Goal: Task Accomplishment & Management: Manage account settings

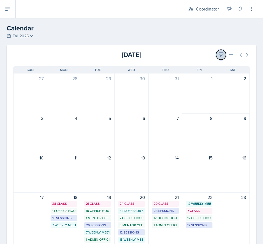
click at [219, 53] on icon at bounding box center [221, 55] width 4 height 4
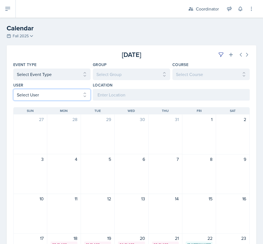
click at [36, 96] on select "Select User All [PERSON_NAME] [PERSON_NAME] [PERSON_NAME] [PERSON_NAME] [PERSON…" at bounding box center [51, 95] width 77 height 12
select select "76db20b1-57f4-4377-bcb2-f71ca146d054"
click at [13, 89] on select "Select User All [PERSON_NAME] [PERSON_NAME] [PERSON_NAME] [PERSON_NAME] [PERSON…" at bounding box center [51, 95] width 77 height 12
click at [53, 95] on select "Select User All [PERSON_NAME] [PERSON_NAME] [PERSON_NAME] [PERSON_NAME] [PERSON…" at bounding box center [51, 95] width 77 height 12
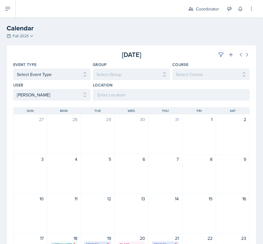
click at [64, 56] on div at bounding box center [52, 55] width 79 height 10
click at [247, 56] on icon at bounding box center [248, 54] width 2 height 3
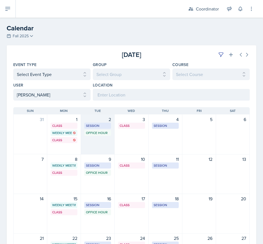
click at [100, 147] on div "2 Session MOR 132 3:30 PM - 5:00 PM Office Hour SSC 5:30 PM - 6:30 PM" at bounding box center [98, 135] width 34 height 40
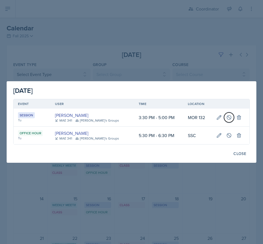
click at [228, 117] on icon at bounding box center [229, 117] width 4 height 4
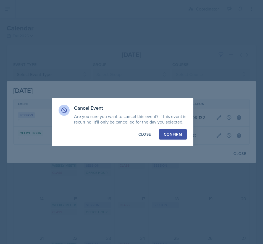
click at [171, 135] on div "Confirm" at bounding box center [173, 135] width 18 height 6
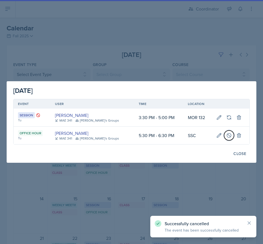
click at [227, 136] on icon at bounding box center [230, 136] width 6 height 6
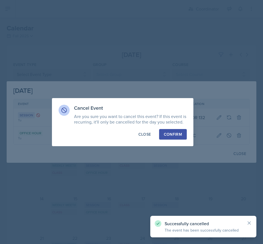
click at [178, 134] on div "Confirm" at bounding box center [173, 135] width 18 height 6
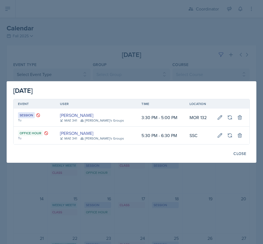
click at [100, 30] on div at bounding box center [131, 122] width 263 height 244
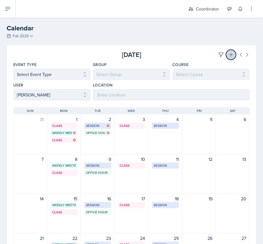
click at [229, 54] on icon at bounding box center [232, 55] width 6 height 6
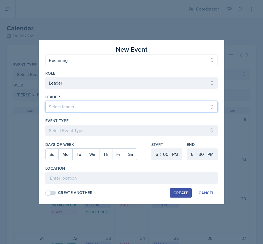
click at [50, 109] on select "Select leader [PERSON_NAME] [PERSON_NAME] [PERSON_NAME] [PERSON_NAME] [PERSON_N…" at bounding box center [131, 107] width 173 height 12
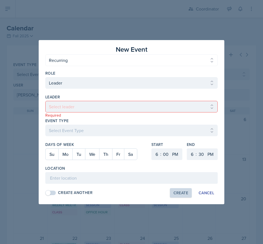
click at [42, 120] on div "New Event One Time Recurring One Time Recurring Role Select Role Leader Mentor …" at bounding box center [132, 122] width 186 height 164
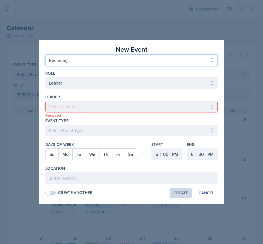
click at [62, 64] on select "One Time Recurring" at bounding box center [131, 61] width 173 height 12
select select "One Time"
click at [45, 55] on select "One Time Recurring" at bounding box center [131, 61] width 173 height 12
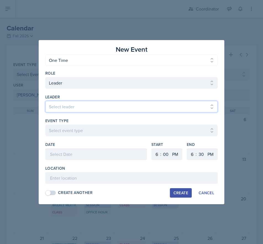
click at [66, 106] on select "Select leader [PERSON_NAME] [PERSON_NAME] [PERSON_NAME] [PERSON_NAME] [PERSON_N…" at bounding box center [131, 107] width 173 height 12
select select "398d421d-0274-483d-88aa-81ee6b1842fd"
click at [45, 101] on select "Select leader [PERSON_NAME] [PERSON_NAME] [PERSON_NAME] [PERSON_NAME] [PERSON_N…" at bounding box center [131, 107] width 173 height 12
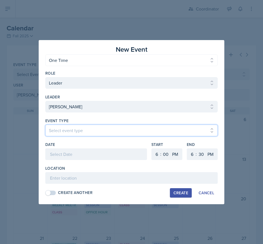
click at [70, 136] on select "Select event type Admin Office Hour Cal Workshop Class Class Announcement LA Pe…" at bounding box center [131, 131] width 173 height 12
select select "711e3089-b526-4ace-8ef7-b628edcb7570"
click at [45, 125] on select "Select event type Admin Office Hour Cal Workshop Class Class Announcement LA Pe…" at bounding box center [131, 131] width 173 height 12
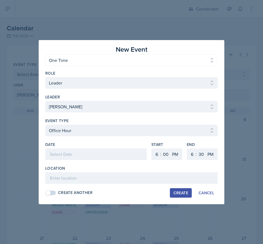
click at [66, 155] on div at bounding box center [96, 155] width 102 height 12
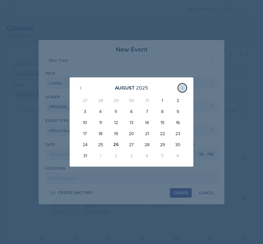
click at [181, 87] on icon at bounding box center [182, 88] width 4 height 4
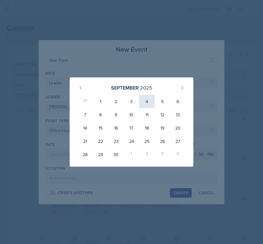
click at [151, 101] on div "4" at bounding box center [146, 101] width 15 height 13
type input "[DATE]"
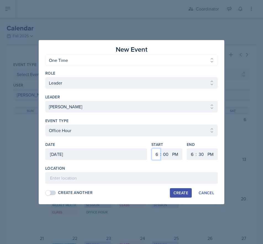
click at [154, 155] on select "1 2 3 4 5 6 7 8 9 10 11 12" at bounding box center [156, 155] width 9 height 12
select select "5"
click at [152, 149] on select "1 2 3 4 5 6 7 8 9 10 11 12" at bounding box center [156, 155] width 9 height 12
drag, startPoint x: 166, startPoint y: 154, endPoint x: 166, endPoint y: 149, distance: 4.7
click at [166, 154] on select "00 05 10 15 20 25 30 35 40 45 50 55" at bounding box center [166, 155] width 9 height 12
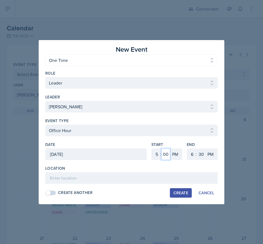
select select "30"
click at [162, 149] on select "00 05 10 15 20 25 30 35 40 45 50 55" at bounding box center [166, 155] width 9 height 12
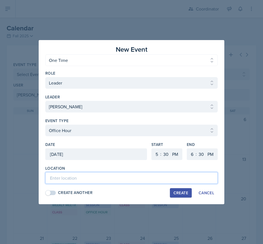
click at [165, 176] on input at bounding box center [131, 178] width 173 height 12
type input "SSC"
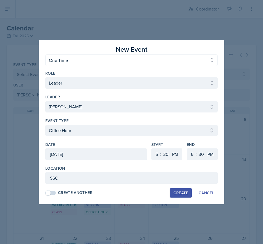
click at [172, 194] on button "Create" at bounding box center [181, 192] width 22 height 9
select select
select select "6"
select select "0"
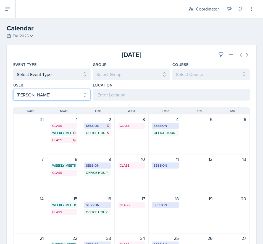
click at [28, 93] on select "Select User All [PERSON_NAME] [PERSON_NAME] [PERSON_NAME] [PERSON_NAME] [PERSON…" at bounding box center [51, 95] width 77 height 12
click at [13, 89] on select "Select User All [PERSON_NAME] [PERSON_NAME] [PERSON_NAME] [PERSON_NAME] [PERSON…" at bounding box center [51, 95] width 77 height 12
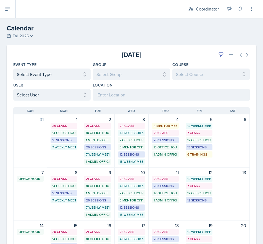
click at [172, 57] on div "[DATE]" at bounding box center [210, 55] width 79 height 10
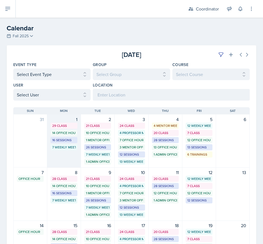
click at [61, 135] on div "14 Office Hours" at bounding box center [64, 133] width 24 height 5
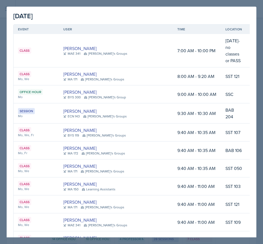
click at [259, 46] on button at bounding box center [264, 51] width 10 height 10
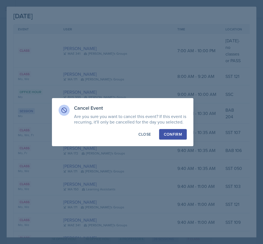
click at [171, 137] on div "Confirm" at bounding box center [173, 135] width 18 height 6
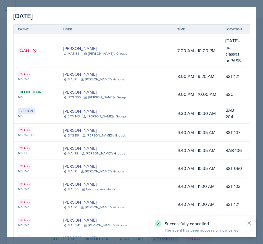
click at [247, 68] on td at bounding box center [264, 77] width 34 height 18
click at [259, 71] on button at bounding box center [264, 76] width 10 height 10
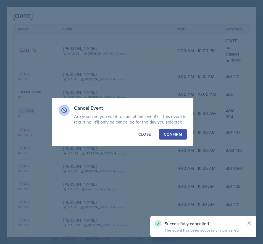
click at [177, 136] on div "Confirm" at bounding box center [173, 135] width 18 height 6
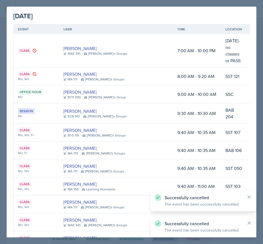
click at [262, 92] on icon at bounding box center [264, 94] width 4 height 4
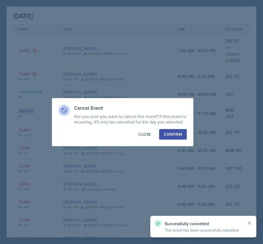
click at [181, 133] on div "Confirm" at bounding box center [173, 135] width 18 height 6
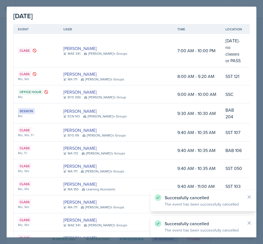
click at [262, 111] on icon at bounding box center [264, 113] width 4 height 4
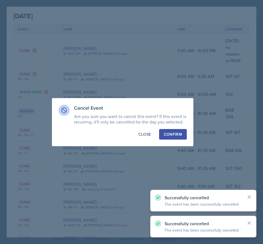
click at [176, 131] on button "Confirm" at bounding box center [173, 134] width 28 height 11
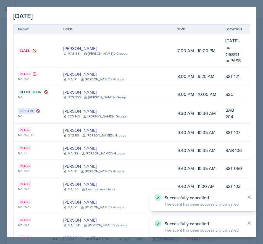
click at [262, 130] on icon at bounding box center [264, 132] width 4 height 4
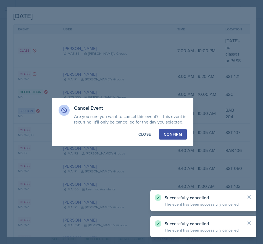
click at [178, 133] on div "Confirm" at bounding box center [173, 135] width 18 height 6
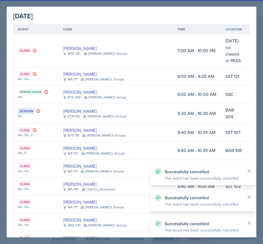
click at [261, 148] on icon at bounding box center [264, 151] width 6 height 6
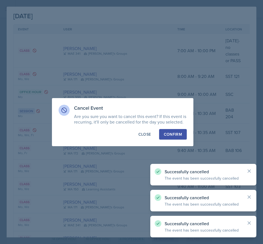
click at [177, 134] on div "Confirm" at bounding box center [173, 135] width 18 height 6
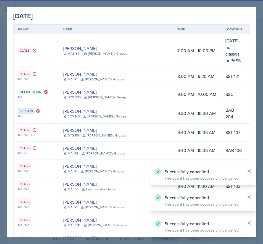
click at [261, 166] on icon at bounding box center [264, 169] width 6 height 6
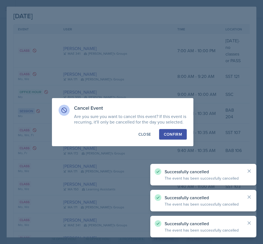
click at [180, 138] on button "Confirm" at bounding box center [173, 134] width 28 height 11
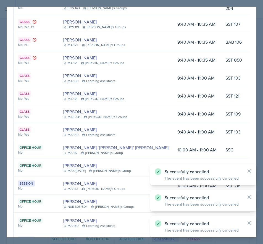
scroll to position [111, 0]
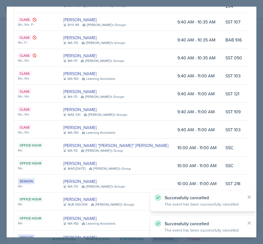
click at [262, 74] on icon at bounding box center [264, 76] width 4 height 4
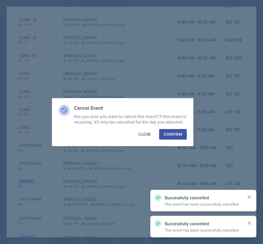
click at [170, 131] on button "Confirm" at bounding box center [173, 134] width 28 height 11
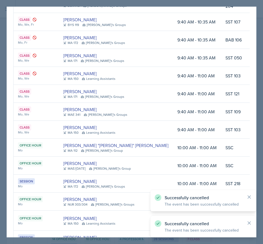
click at [262, 92] on icon at bounding box center [264, 94] width 4 height 4
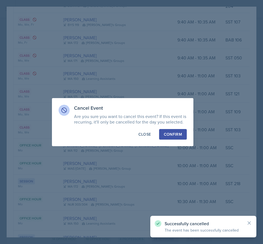
drag, startPoint x: 169, startPoint y: 134, endPoint x: 172, endPoint y: 133, distance: 2.8
click at [170, 134] on div "Confirm" at bounding box center [173, 135] width 18 height 6
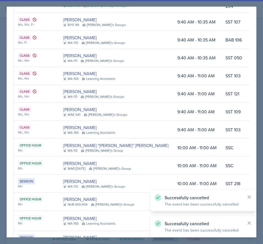
click at [259, 107] on button at bounding box center [264, 112] width 10 height 10
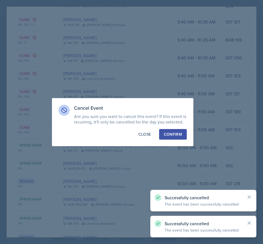
click at [173, 128] on div "Cancel Event Are you sure you want to cancel this event? If this event is recur…" at bounding box center [123, 122] width 142 height 48
click at [174, 135] on div "Confirm" at bounding box center [173, 135] width 18 height 6
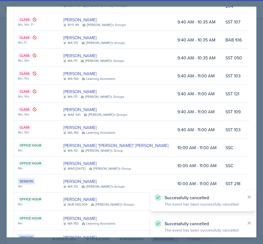
click at [261, 127] on icon at bounding box center [264, 130] width 6 height 6
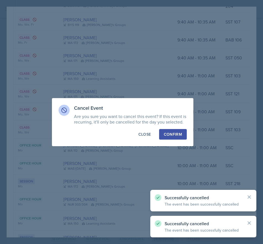
click at [173, 130] on button "Confirm" at bounding box center [173, 134] width 28 height 11
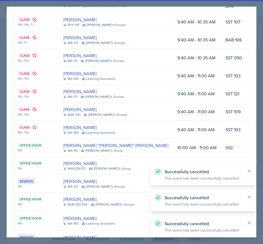
click at [259, 143] on button at bounding box center [264, 148] width 10 height 10
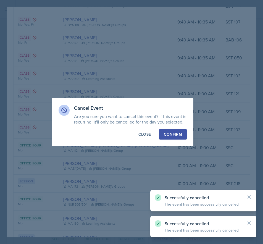
click at [172, 133] on div "Confirm" at bounding box center [173, 135] width 18 height 6
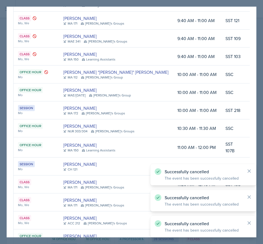
scroll to position [194, 0]
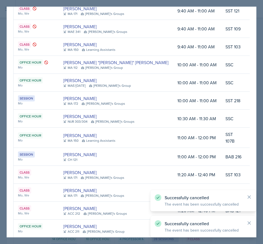
click at [261, 80] on icon at bounding box center [264, 83] width 6 height 6
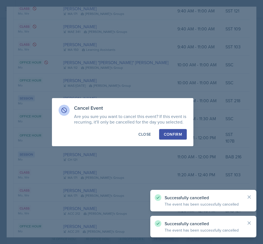
click at [169, 135] on div "Confirm" at bounding box center [173, 135] width 18 height 6
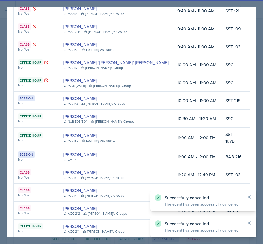
click at [261, 98] on icon at bounding box center [264, 101] width 6 height 6
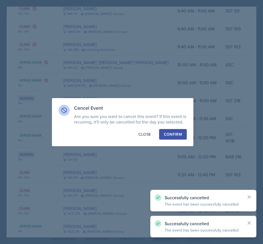
click at [180, 133] on div "Confirm" at bounding box center [173, 135] width 18 height 6
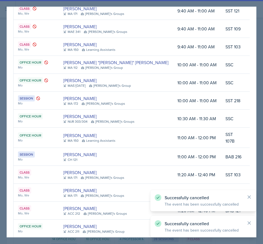
click at [261, 116] on icon at bounding box center [264, 119] width 6 height 6
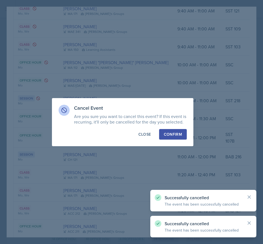
click at [180, 138] on button "Confirm" at bounding box center [173, 134] width 28 height 11
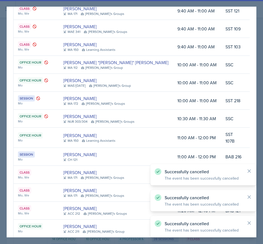
drag, startPoint x: 227, startPoint y: 120, endPoint x: 172, endPoint y: 134, distance: 57.3
click at [261, 135] on icon at bounding box center [264, 138] width 6 height 6
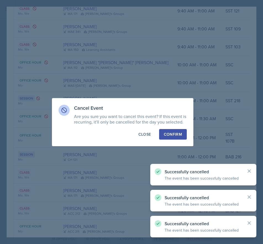
click at [167, 131] on button "Confirm" at bounding box center [173, 134] width 28 height 11
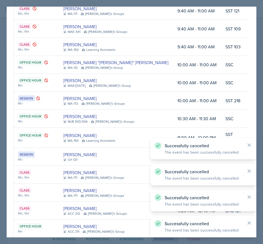
click at [261, 154] on icon at bounding box center [264, 157] width 6 height 6
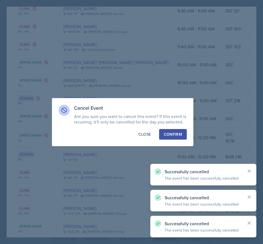
click at [170, 132] on div "Confirm" at bounding box center [173, 135] width 18 height 6
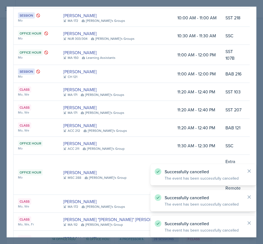
scroll to position [304, 0]
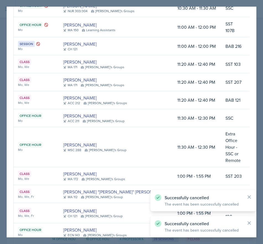
click at [259, 59] on button at bounding box center [264, 64] width 10 height 10
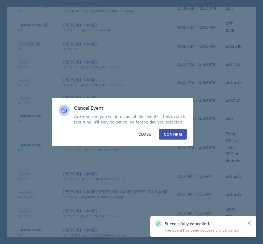
click at [168, 130] on button "Confirm" at bounding box center [173, 134] width 28 height 11
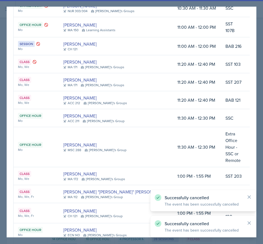
click at [259, 77] on button at bounding box center [264, 82] width 10 height 10
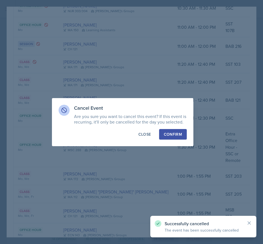
drag, startPoint x: 172, startPoint y: 134, endPoint x: 197, endPoint y: 112, distance: 34.3
click at [172, 134] on div "Confirm" at bounding box center [173, 135] width 18 height 6
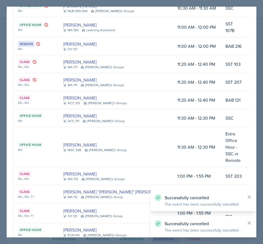
click at [259, 95] on button at bounding box center [264, 100] width 10 height 10
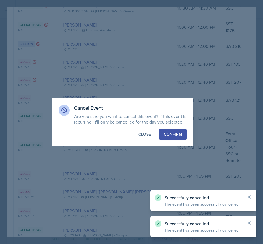
click at [180, 130] on button "Confirm" at bounding box center [173, 134] width 28 height 11
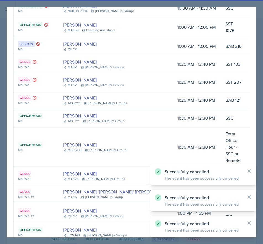
click at [262, 116] on icon at bounding box center [264, 118] width 4 height 4
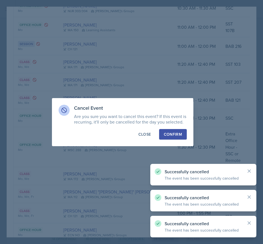
click at [179, 136] on div "Confirm" at bounding box center [173, 135] width 18 height 6
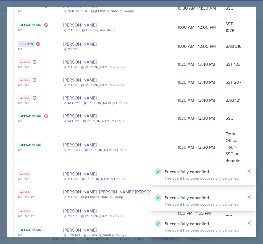
click at [261, 144] on icon at bounding box center [264, 147] width 6 height 6
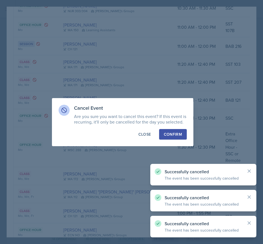
click at [178, 136] on div "Confirm" at bounding box center [173, 135] width 18 height 6
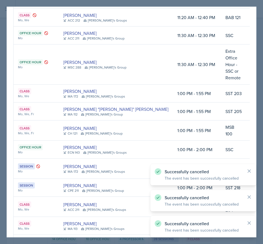
scroll to position [387, 0]
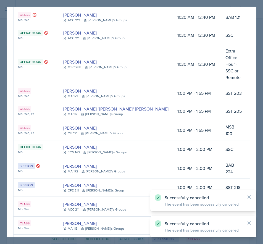
click at [247, 84] on td at bounding box center [264, 93] width 34 height 18
click at [259, 88] on button at bounding box center [264, 93] width 10 height 10
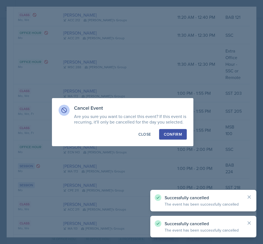
click at [170, 138] on button "Confirm" at bounding box center [173, 134] width 28 height 11
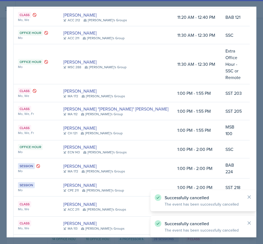
click at [259, 106] on button at bounding box center [264, 111] width 10 height 10
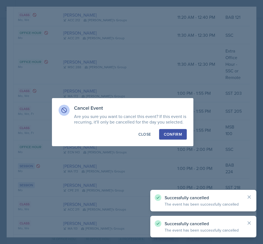
click at [175, 133] on div "Confirm" at bounding box center [173, 135] width 18 height 6
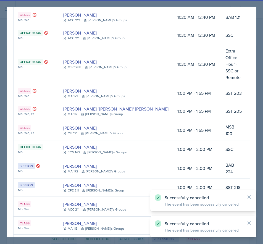
click at [261, 128] on icon at bounding box center [264, 131] width 6 height 6
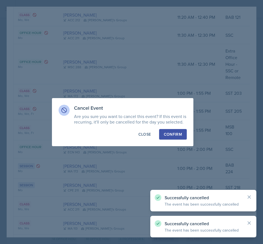
click at [183, 137] on button "Confirm" at bounding box center [173, 134] width 28 height 11
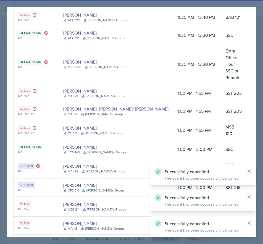
click at [259, 144] on button at bounding box center [264, 149] width 10 height 10
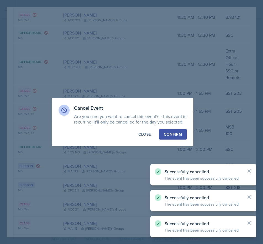
drag, startPoint x: 178, startPoint y: 136, endPoint x: 250, endPoint y: 134, distance: 72.0
click at [178, 136] on div "Confirm" at bounding box center [173, 135] width 18 height 6
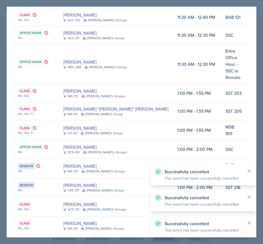
click at [259, 164] on button at bounding box center [264, 169] width 10 height 10
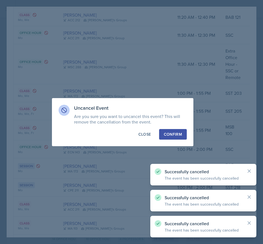
click at [172, 133] on div "Confirm" at bounding box center [173, 135] width 18 height 6
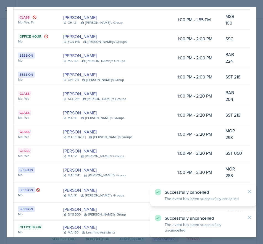
scroll to position [470, 0]
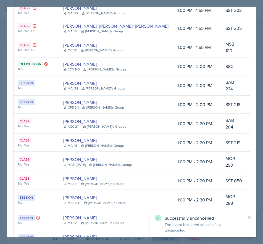
click at [262, 83] on icon at bounding box center [264, 85] width 4 height 4
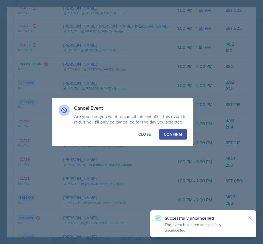
click at [177, 140] on div "Cancel Event Are you sure you want to cancel this event? If this event is recur…" at bounding box center [123, 122] width 142 height 48
click at [177, 136] on div "Confirm" at bounding box center [173, 135] width 18 height 6
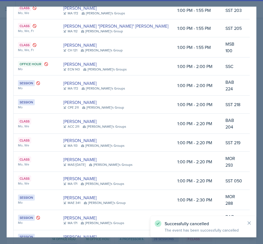
click at [261, 102] on icon at bounding box center [264, 105] width 6 height 6
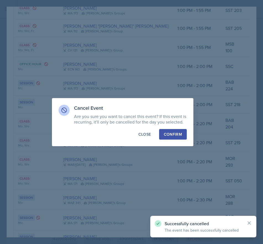
click at [179, 131] on button "Confirm" at bounding box center [173, 134] width 28 height 11
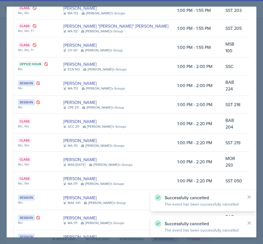
click at [259, 119] on button at bounding box center [264, 124] width 10 height 10
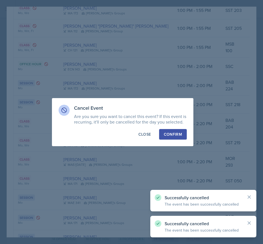
click at [179, 129] on button "Confirm" at bounding box center [173, 134] width 28 height 11
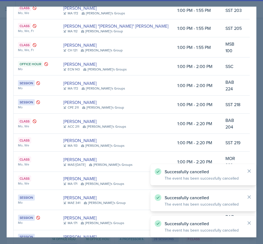
click at [259, 138] on button at bounding box center [264, 143] width 10 height 10
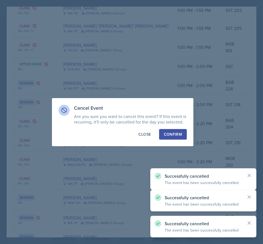
click at [174, 135] on div "Confirm" at bounding box center [173, 135] width 18 height 6
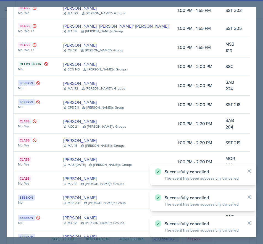
click at [259, 157] on button at bounding box center [264, 162] width 10 height 10
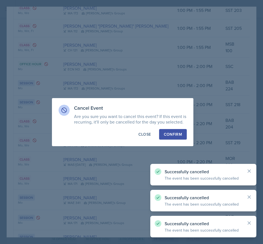
click at [180, 132] on div "Confirm" at bounding box center [173, 135] width 18 height 6
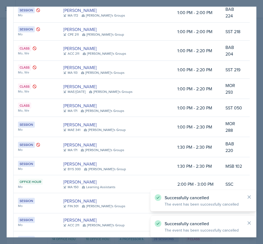
scroll to position [553, 0]
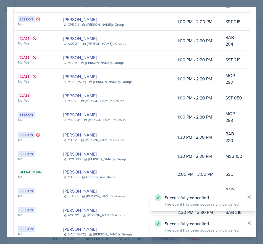
click at [261, 95] on icon at bounding box center [264, 98] width 6 height 6
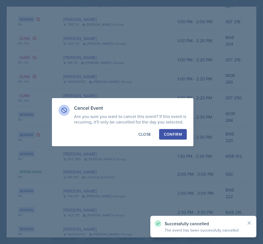
click at [173, 137] on div "Confirm" at bounding box center [173, 135] width 18 height 6
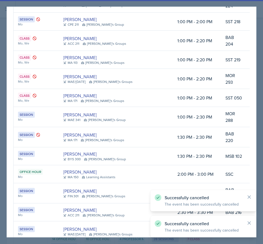
click at [259, 112] on button at bounding box center [264, 117] width 10 height 10
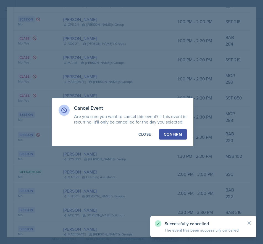
click at [183, 132] on button "Confirm" at bounding box center [173, 134] width 28 height 11
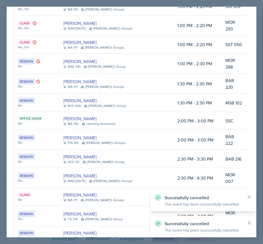
scroll to position [609, 0]
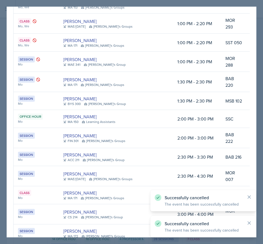
click at [259, 96] on button at bounding box center [264, 101] width 10 height 10
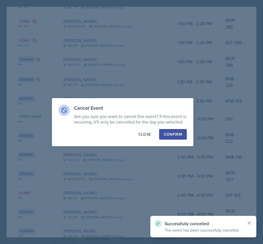
click at [177, 132] on div "Confirm" at bounding box center [173, 135] width 18 height 6
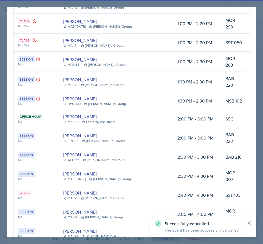
click at [259, 114] on button at bounding box center [264, 119] width 10 height 10
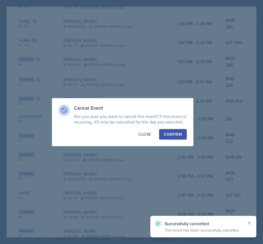
click at [172, 136] on div "Confirm" at bounding box center [173, 135] width 18 height 6
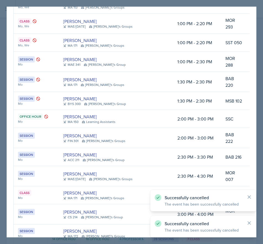
click at [259, 133] on button at bounding box center [264, 138] width 10 height 10
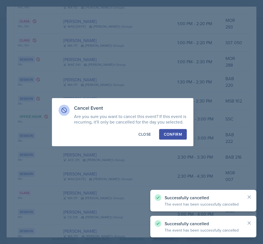
click at [167, 139] on button "Confirm" at bounding box center [173, 134] width 28 height 11
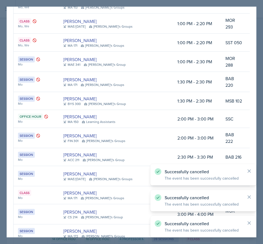
drag, startPoint x: 230, startPoint y: 110, endPoint x: 216, endPoint y: 122, distance: 18.2
click at [261, 154] on icon at bounding box center [264, 157] width 6 height 6
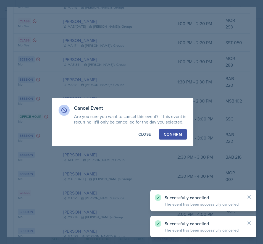
drag, startPoint x: 173, startPoint y: 135, endPoint x: 225, endPoint y: 129, distance: 51.8
click at [173, 135] on div "Confirm" at bounding box center [173, 135] width 18 height 6
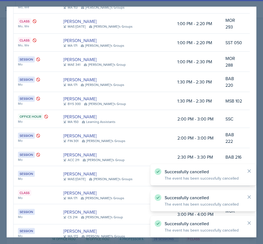
click at [261, 173] on icon at bounding box center [264, 176] width 6 height 6
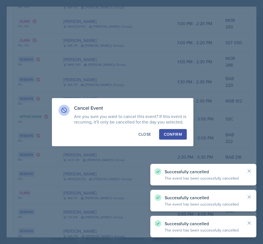
click at [170, 137] on div "Confirm" at bounding box center [173, 135] width 18 height 6
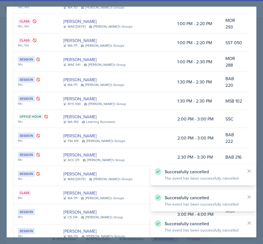
click at [262, 193] on icon at bounding box center [264, 195] width 4 height 4
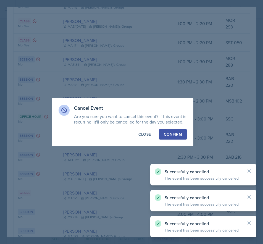
click at [174, 133] on div "Confirm" at bounding box center [173, 135] width 18 height 6
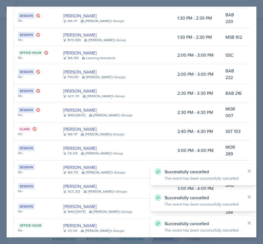
scroll to position [719, 0]
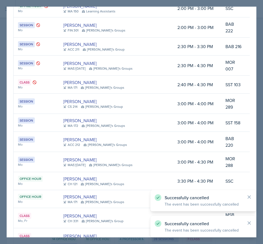
click at [261, 101] on icon at bounding box center [264, 104] width 6 height 6
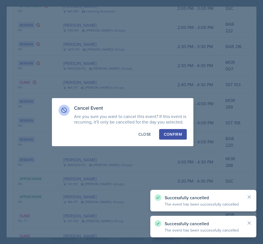
click at [173, 135] on div "Confirm" at bounding box center [173, 135] width 18 height 6
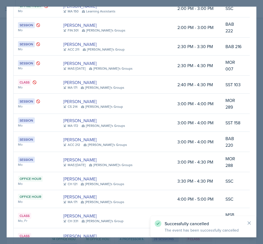
click at [262, 121] on icon at bounding box center [264, 123] width 4 height 4
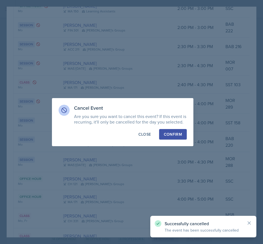
click at [177, 134] on div "Confirm" at bounding box center [173, 135] width 18 height 6
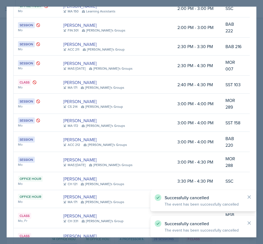
click at [261, 139] on icon at bounding box center [264, 142] width 6 height 6
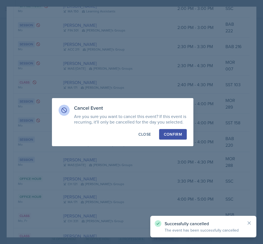
click at [176, 132] on div "Confirm" at bounding box center [173, 135] width 18 height 6
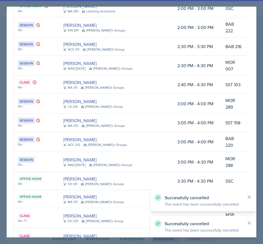
click at [261, 159] on icon at bounding box center [264, 162] width 6 height 6
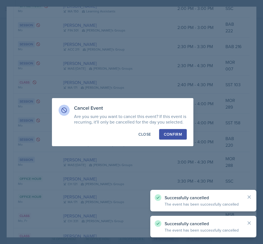
click at [177, 135] on div "Confirm" at bounding box center [173, 135] width 18 height 6
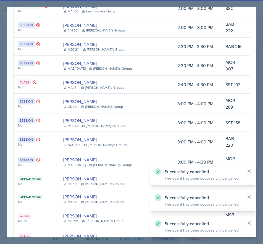
click at [262, 179] on icon at bounding box center [264, 181] width 4 height 4
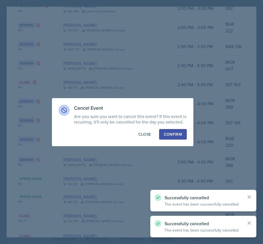
click at [176, 134] on div "Confirm" at bounding box center [173, 135] width 18 height 6
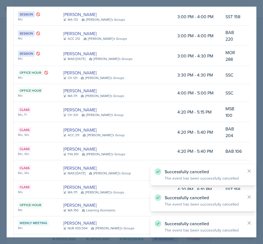
scroll to position [830, 0]
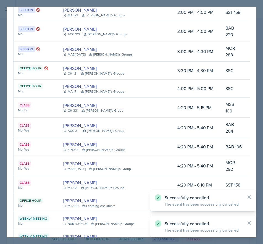
click at [259, 84] on button at bounding box center [264, 89] width 10 height 10
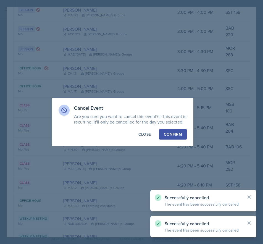
click at [173, 129] on button "Confirm" at bounding box center [173, 134] width 28 height 11
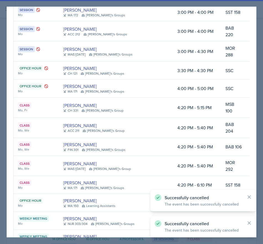
click at [262, 105] on icon at bounding box center [264, 107] width 4 height 4
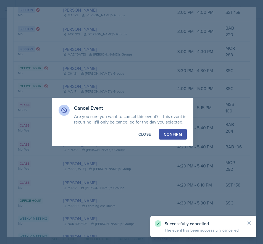
drag, startPoint x: 164, startPoint y: 134, endPoint x: 195, endPoint y: 103, distance: 43.4
click at [164, 133] on button "Confirm" at bounding box center [173, 134] width 28 height 11
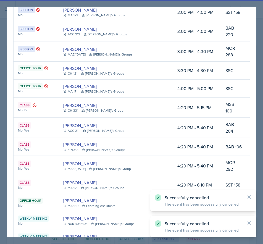
click at [261, 125] on icon at bounding box center [264, 128] width 6 height 6
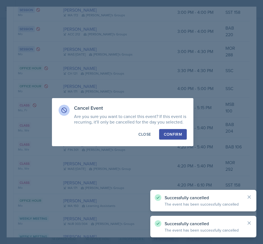
click at [177, 138] on button "Confirm" at bounding box center [173, 134] width 28 height 11
click at [181, 128] on div "Cancel Event Are you sure you want to cancel this event? If this event is recur…" at bounding box center [123, 122] width 142 height 48
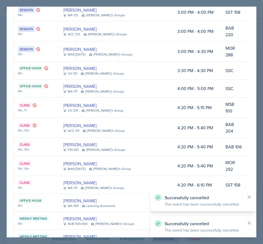
click at [261, 144] on icon at bounding box center [264, 147] width 6 height 6
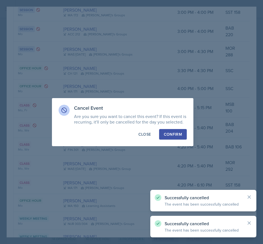
click at [168, 139] on button "Confirm" at bounding box center [173, 134] width 28 height 11
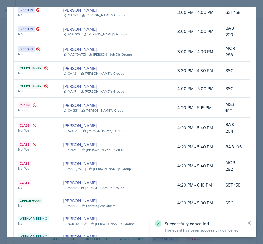
click at [262, 164] on icon at bounding box center [264, 166] width 4 height 4
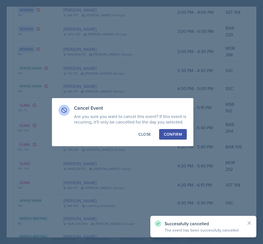
click at [171, 140] on div "Cancel Event Are you sure you want to cancel this event? If this event is recur…" at bounding box center [123, 122] width 142 height 48
click at [175, 137] on div "Confirm" at bounding box center [173, 135] width 18 height 6
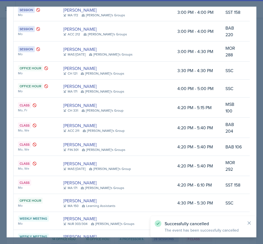
click at [261, 182] on icon at bounding box center [264, 185] width 6 height 6
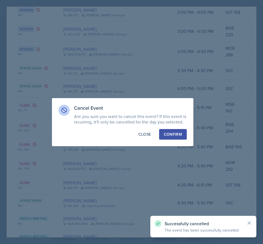
click at [176, 138] on button "Confirm" at bounding box center [173, 134] width 28 height 11
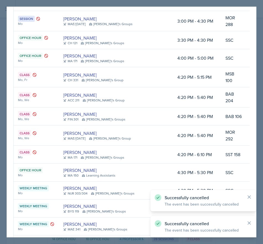
scroll to position [885, 0]
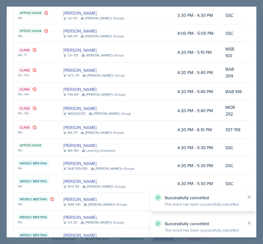
click at [261, 145] on icon at bounding box center [264, 148] width 6 height 6
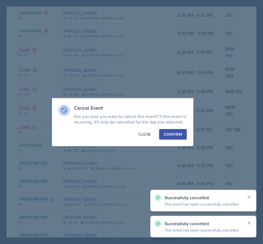
click at [173, 134] on div "Confirm" at bounding box center [173, 135] width 18 height 6
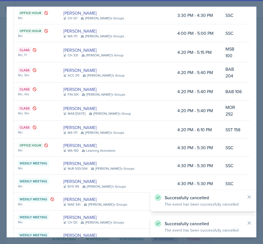
click at [261, 163] on icon at bounding box center [264, 166] width 6 height 6
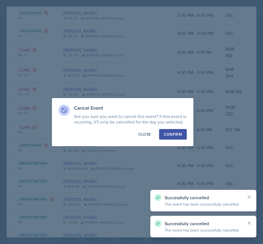
click at [185, 135] on button "Confirm" at bounding box center [173, 134] width 28 height 11
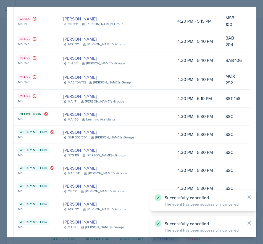
scroll to position [941, 0]
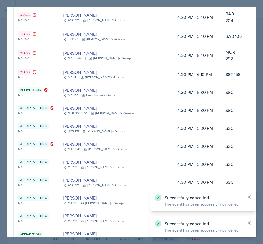
click at [261, 126] on icon at bounding box center [264, 129] width 6 height 6
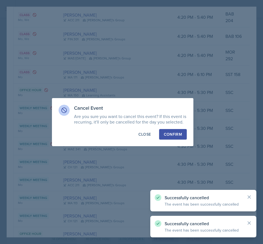
click at [169, 132] on div "Confirm" at bounding box center [173, 135] width 18 height 6
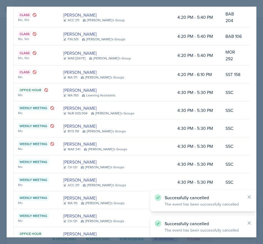
click at [261, 162] on icon at bounding box center [264, 165] width 6 height 6
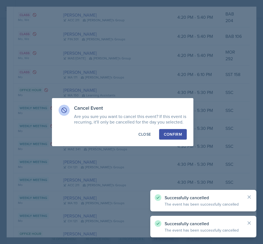
click at [168, 136] on div "Confirm" at bounding box center [173, 135] width 18 height 6
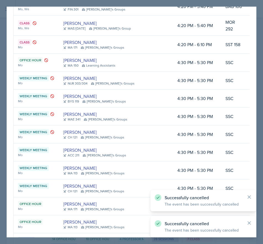
scroll to position [996, 0]
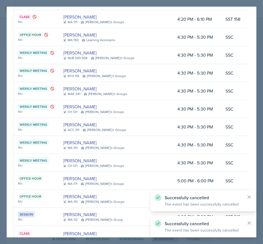
click at [259, 122] on button at bounding box center [264, 127] width 10 height 10
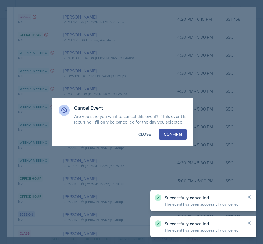
click at [172, 133] on div "Confirm" at bounding box center [173, 135] width 18 height 6
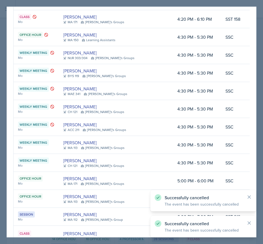
click at [262, 143] on icon at bounding box center [264, 145] width 4 height 4
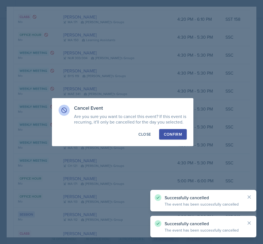
click at [171, 135] on div "Confirm" at bounding box center [173, 135] width 18 height 6
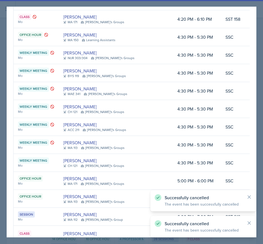
click at [262, 161] on icon at bounding box center [264, 163] width 4 height 4
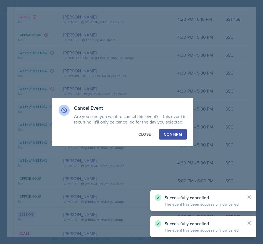
click at [178, 136] on div "Confirm" at bounding box center [173, 135] width 18 height 6
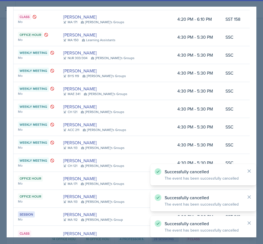
click at [262, 179] on icon at bounding box center [264, 181] width 4 height 4
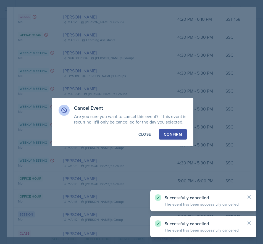
click at [177, 135] on div "Confirm" at bounding box center [173, 135] width 18 height 6
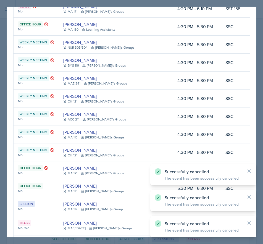
scroll to position [1013, 0]
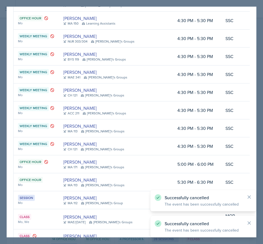
click at [259, 177] on button at bounding box center [264, 182] width 10 height 10
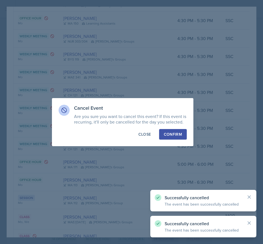
click at [181, 135] on div "Confirm" at bounding box center [173, 135] width 18 height 6
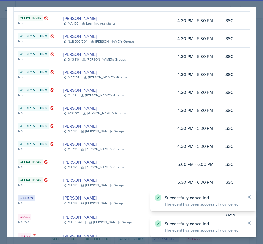
click at [261, 198] on icon at bounding box center [264, 201] width 6 height 6
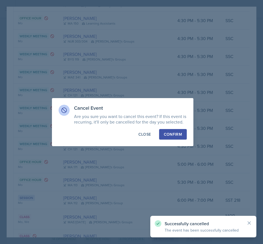
click at [167, 133] on div "Confirm" at bounding box center [173, 135] width 18 height 6
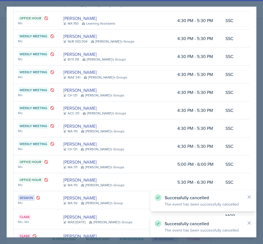
click at [261, 217] on icon at bounding box center [264, 220] width 6 height 6
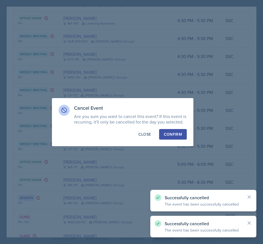
click at [171, 130] on button "Confirm" at bounding box center [173, 134] width 28 height 11
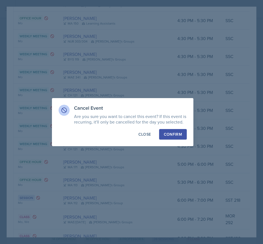
click at [173, 133] on div "Confirm" at bounding box center [173, 135] width 18 height 6
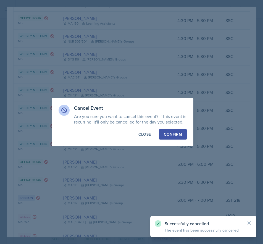
click at [183, 138] on button "Confirm" at bounding box center [173, 134] width 28 height 11
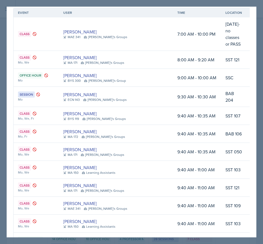
scroll to position [0, 0]
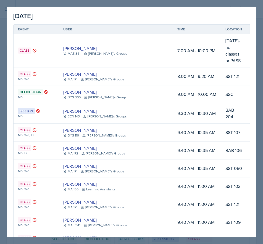
click at [234, 1] on div at bounding box center [131, 122] width 263 height 244
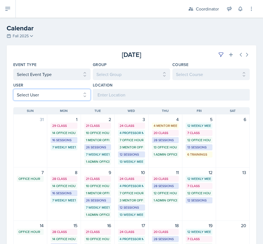
click at [32, 96] on select "Select User All [PERSON_NAME] [PERSON_NAME] [PERSON_NAME] [PERSON_NAME] [PERSON…" at bounding box center [51, 95] width 77 height 12
click at [13, 89] on select "Select User All [PERSON_NAME] [PERSON_NAME] [PERSON_NAME] [PERSON_NAME] [PERSON…" at bounding box center [51, 95] width 77 height 12
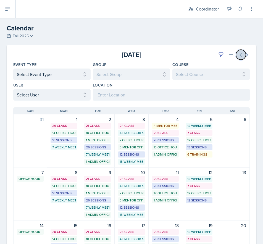
click at [236, 54] on button at bounding box center [241, 55] width 10 height 10
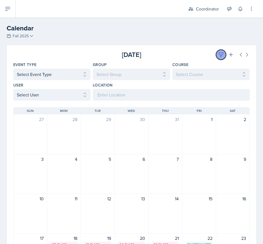
click at [216, 51] on button at bounding box center [221, 55] width 10 height 10
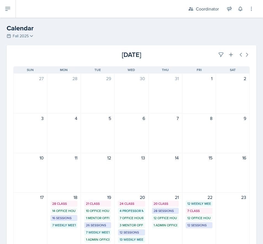
click at [160, 56] on div "[DATE]" at bounding box center [131, 55] width 79 height 10
click at [85, 27] on h2 "Calendar" at bounding box center [132, 28] width 250 height 10
click at [219, 59] on div "[DATE] [DATE] Event Type Select Event Type All Admin Office Hour Admin Office H…" at bounding box center [132, 195] width 250 height 300
click at [217, 58] on button at bounding box center [221, 55] width 10 height 10
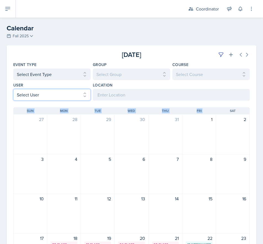
click at [66, 97] on select "Select User All [PERSON_NAME] [PERSON_NAME] [PERSON_NAME] [PERSON_NAME] [PERSON…" at bounding box center [51, 95] width 77 height 12
select select "1a6e82cf-f3e6-46cd-8485-7e499f5a3eab"
click at [13, 89] on select "Select User All [PERSON_NAME] [PERSON_NAME] [PERSON_NAME] [PERSON_NAME] [PERSON…" at bounding box center [51, 95] width 77 height 12
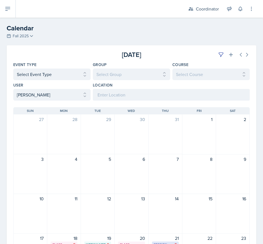
click at [61, 50] on div at bounding box center [52, 55] width 79 height 10
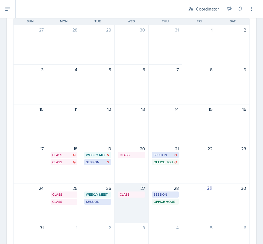
scroll to position [111, 0]
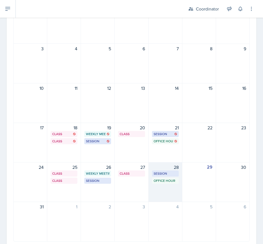
click at [157, 187] on div "28 Session BAB 222 2:30 PM - 3:30 PM Office Hour SSC 7:00 PM - 8:00 PM" at bounding box center [166, 182] width 34 height 40
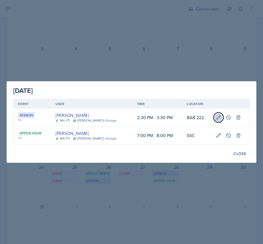
click at [214, 118] on button at bounding box center [219, 118] width 10 height 10
select select "2"
select select "3"
type input "BAB 222"
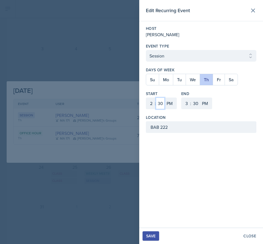
click at [157, 103] on select "00 05 10 15 20 25 30 35 40 45 50 55" at bounding box center [160, 104] width 9 height 12
select select "40"
click at [156, 98] on select "00 05 10 15 20 25 30 35 40 45 50 55" at bounding box center [160, 104] width 9 height 12
click at [195, 102] on select "00 05 10 15 20 25 30 35 40 45 50 55" at bounding box center [195, 104] width 9 height 12
select select "40"
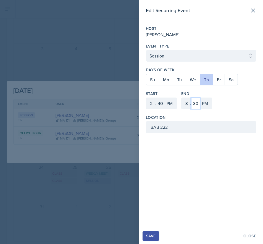
click at [191, 98] on select "00 05 10 15 20 25 30 35 40 45 50 55" at bounding box center [195, 104] width 9 height 12
click at [164, 196] on div "Edit Recurring Event Host [PERSON_NAME][GEOGRAPHIC_DATA] Event Type Select Even…" at bounding box center [201, 114] width 124 height 228
click at [155, 236] on div "Save" at bounding box center [150, 236] width 9 height 4
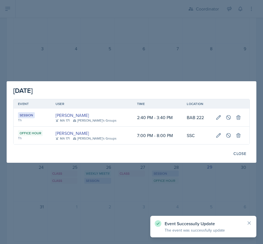
click at [129, 60] on div at bounding box center [131, 122] width 263 height 244
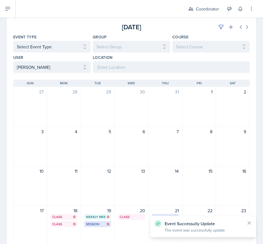
scroll to position [0, 0]
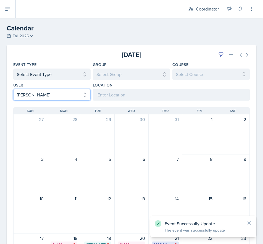
click at [52, 98] on select "Select User All [PERSON_NAME] [PERSON_NAME] [PERSON_NAME] [PERSON_NAME] [PERSON…" at bounding box center [51, 95] width 77 height 12
select select
click at [13, 89] on select "Select User All [PERSON_NAME] [PERSON_NAME] [PERSON_NAME] [PERSON_NAME] [PERSON…" at bounding box center [51, 95] width 77 height 12
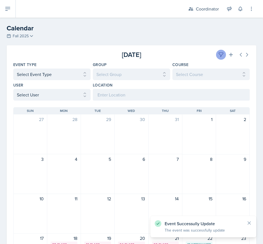
drag, startPoint x: 222, startPoint y: 51, endPoint x: 216, endPoint y: 52, distance: 5.9
click at [222, 51] on div "[DATE]" at bounding box center [210, 55] width 79 height 10
drag, startPoint x: 216, startPoint y: 52, endPoint x: 204, endPoint y: 53, distance: 11.9
click at [219, 52] on icon at bounding box center [222, 55] width 6 height 6
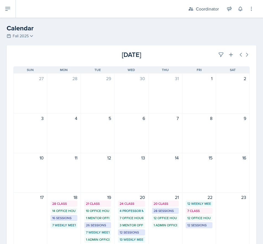
drag, startPoint x: 189, startPoint y: 53, endPoint x: 189, endPoint y: 33, distance: 20.5
click at [189, 52] on div "[DATE]" at bounding box center [210, 55] width 79 height 10
click at [190, 25] on h2 "Calendar" at bounding box center [132, 28] width 250 height 10
